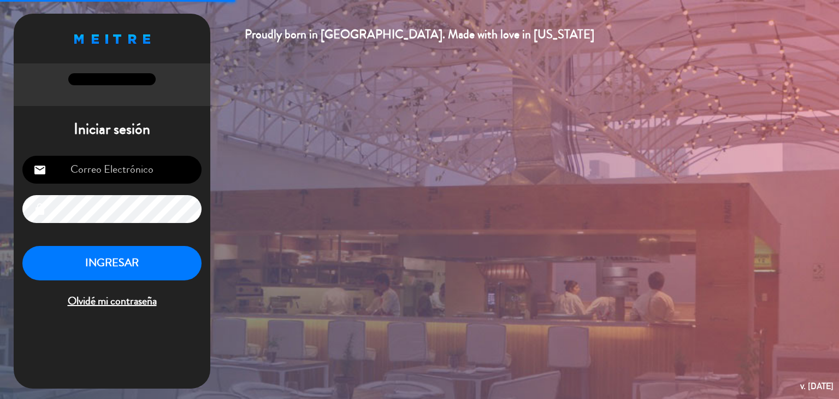
type input "[EMAIL_ADDRESS][DOMAIN_NAME]"
click at [127, 270] on button "INGRESAR" at bounding box center [111, 263] width 179 height 34
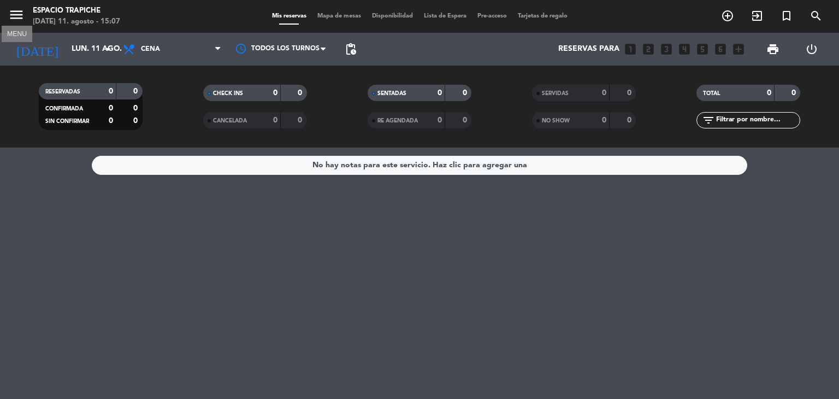
click at [11, 11] on icon "menu" at bounding box center [16, 15] width 16 height 16
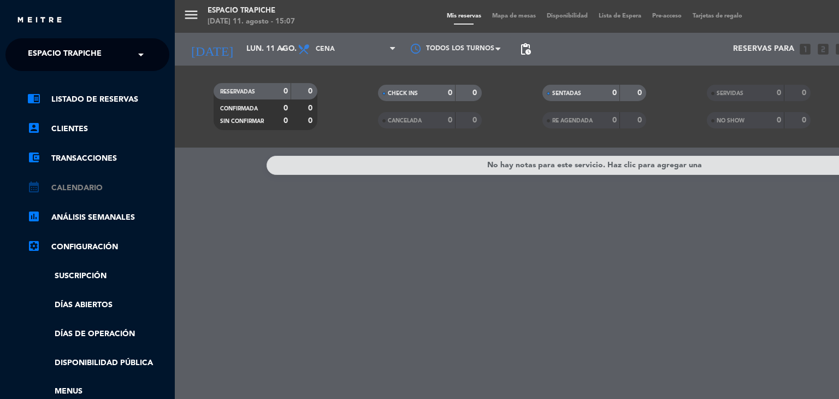
click at [92, 186] on link "calendar_month Calendario" at bounding box center [98, 187] width 142 height 13
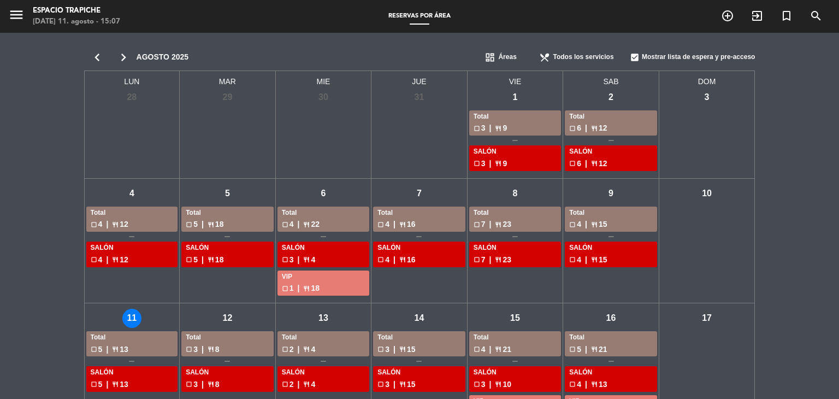
click at [0, 325] on div "chevron_left chevron_right [DATE] dashboard Áreas restaurant_menu Todos los ser…" at bounding box center [419, 361] width 839 height 656
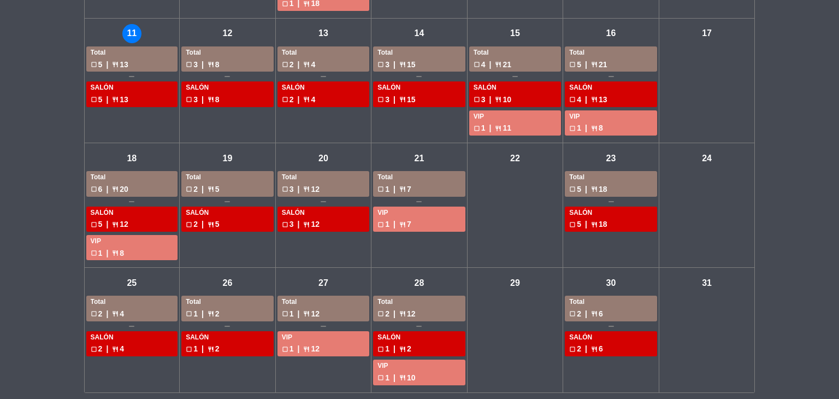
scroll to position [289, 0]
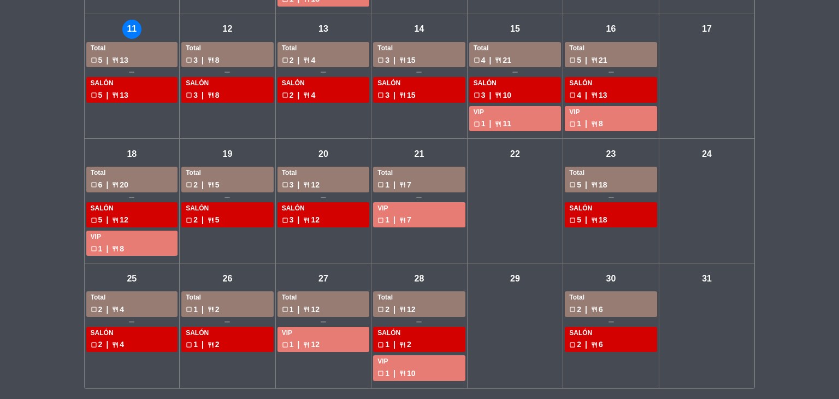
click at [497, 198] on div "vie - 22" at bounding box center [516, 201] width 96 height 125
